Goal: Find specific page/section: Find specific page/section

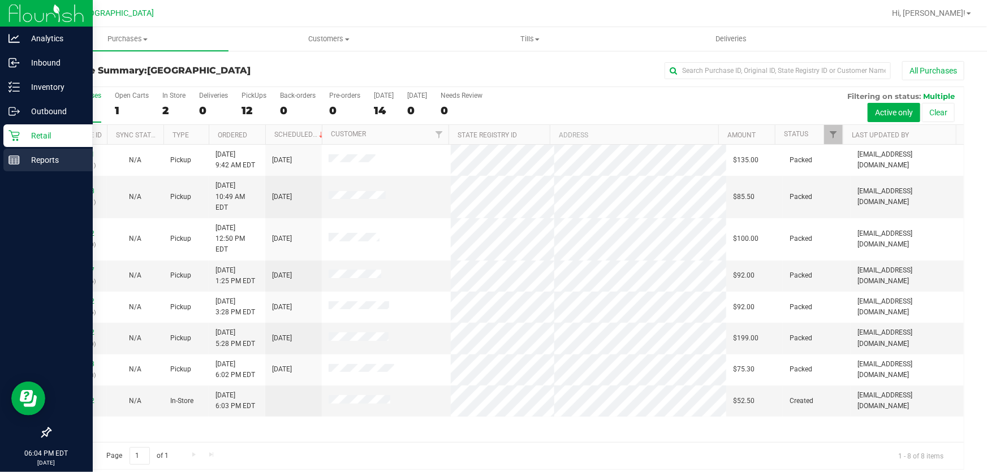
click at [37, 170] on div "Reports" at bounding box center [47, 160] width 89 height 23
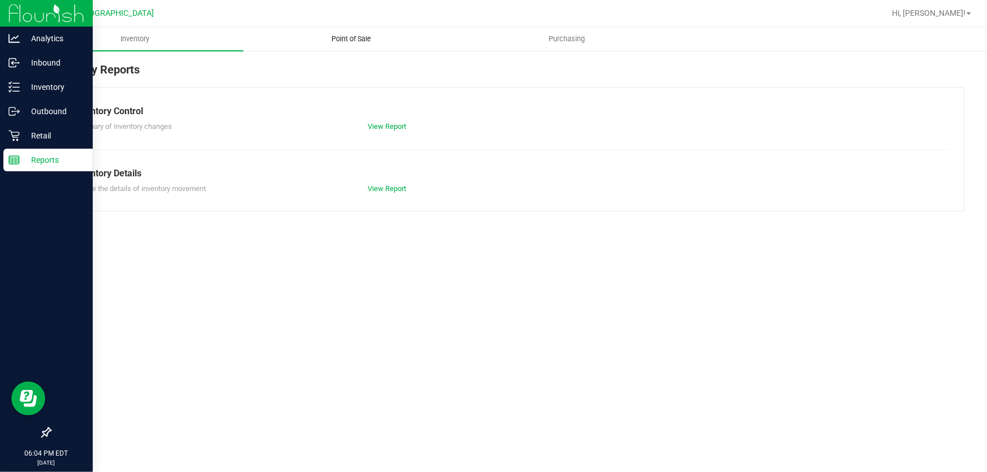
click at [370, 49] on uib-tab-heading "Point of Sale" at bounding box center [351, 39] width 215 height 23
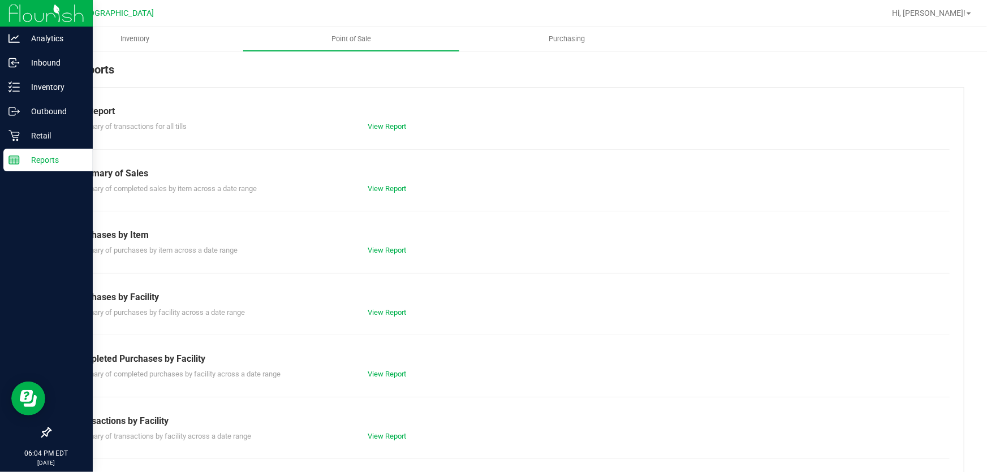
click at [393, 378] on div "View Report" at bounding box center [434, 374] width 148 height 11
click at [389, 376] on link "View Report" at bounding box center [387, 374] width 38 height 8
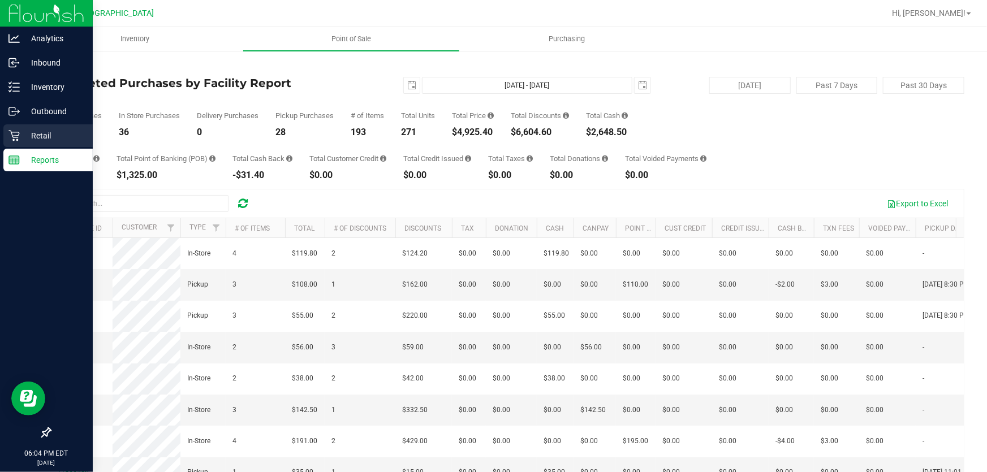
click at [11, 141] on div "Retail" at bounding box center [47, 135] width 89 height 23
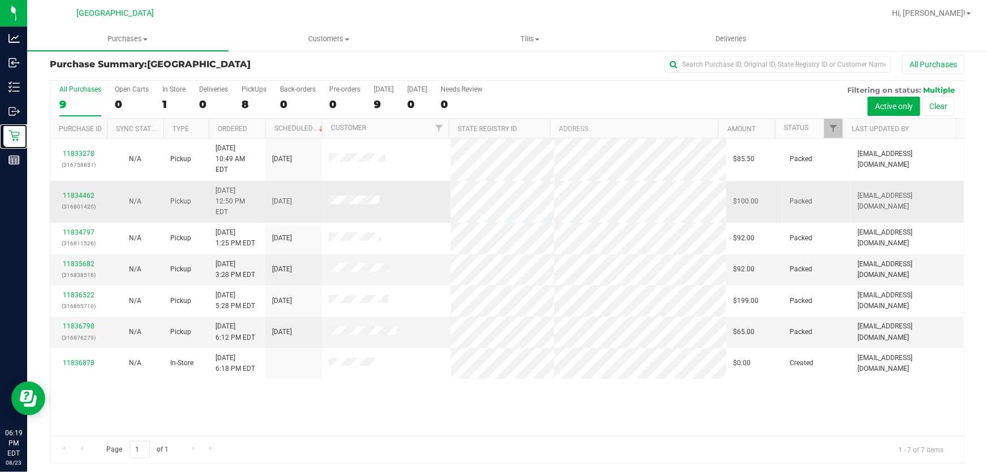
scroll to position [8, 0]
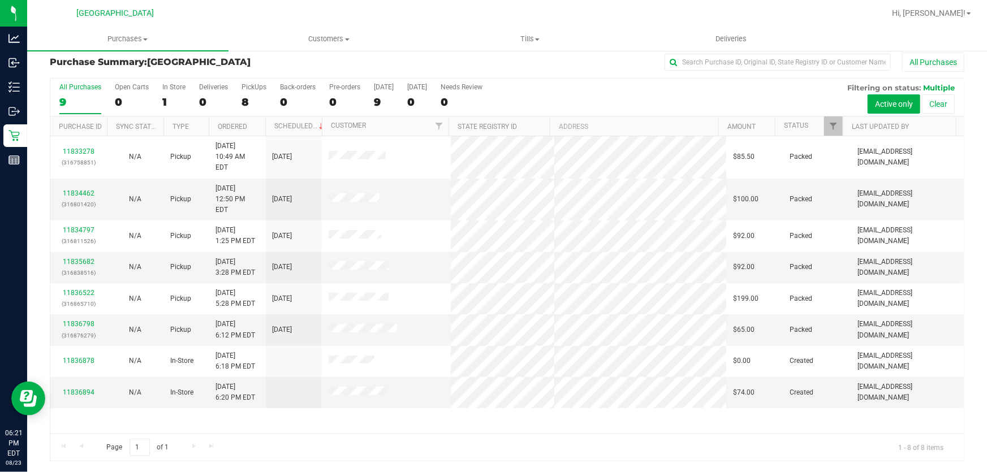
click at [458, 15] on div at bounding box center [544, 13] width 682 height 22
